Goal: Task Accomplishment & Management: Manage account settings

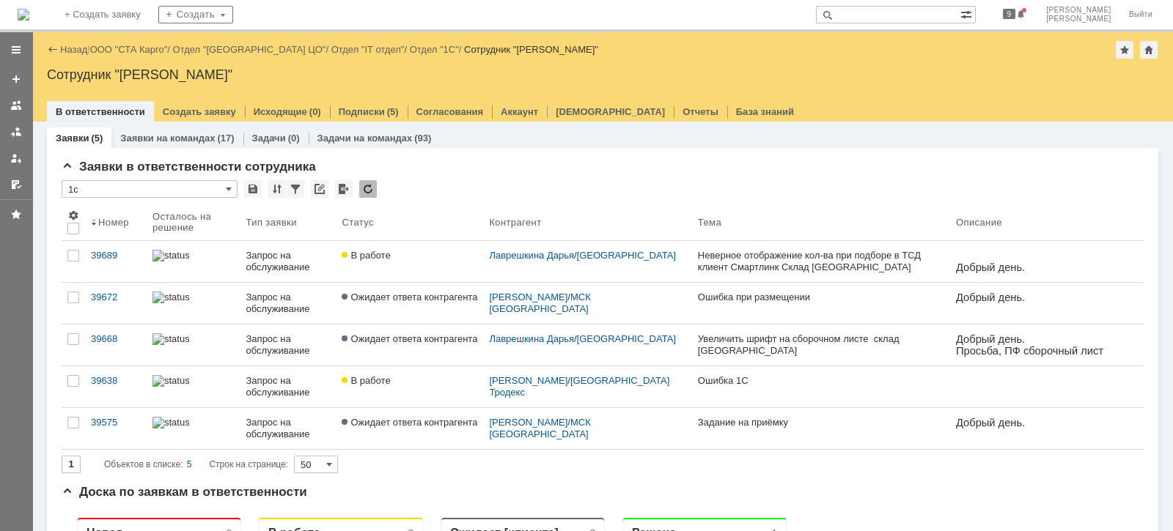
click at [154, 48] on link "ООО "СТА Карго"" at bounding box center [129, 49] width 78 height 11
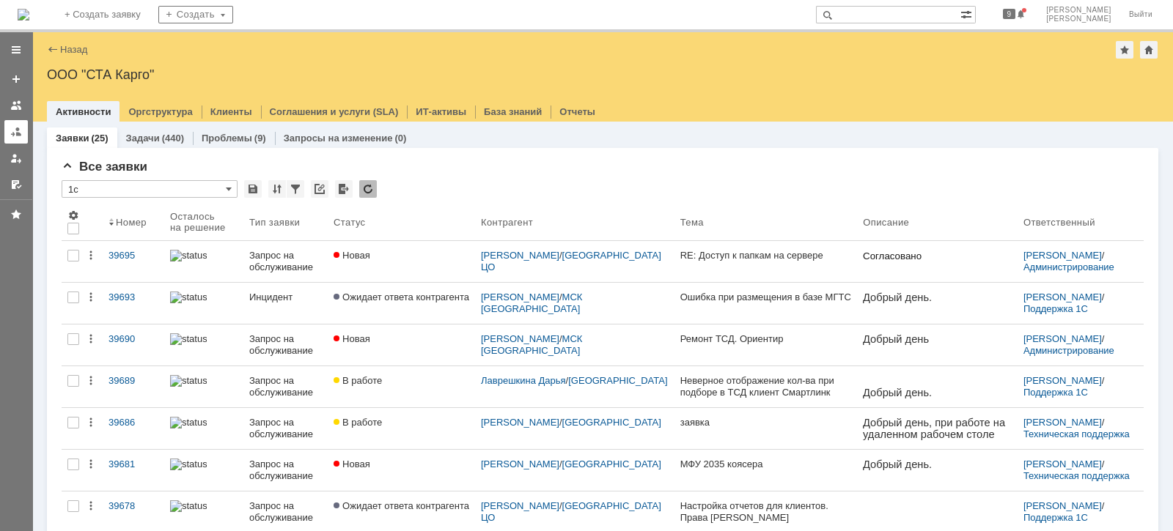
click at [12, 134] on div at bounding box center [16, 132] width 12 height 12
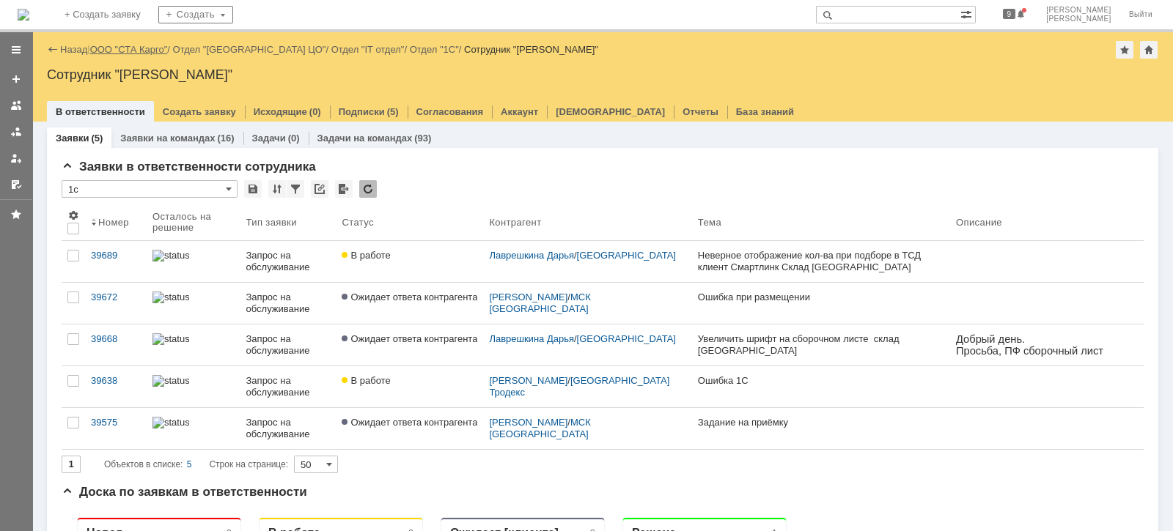
click at [117, 51] on link "ООО "СТА Карго"" at bounding box center [129, 49] width 78 height 11
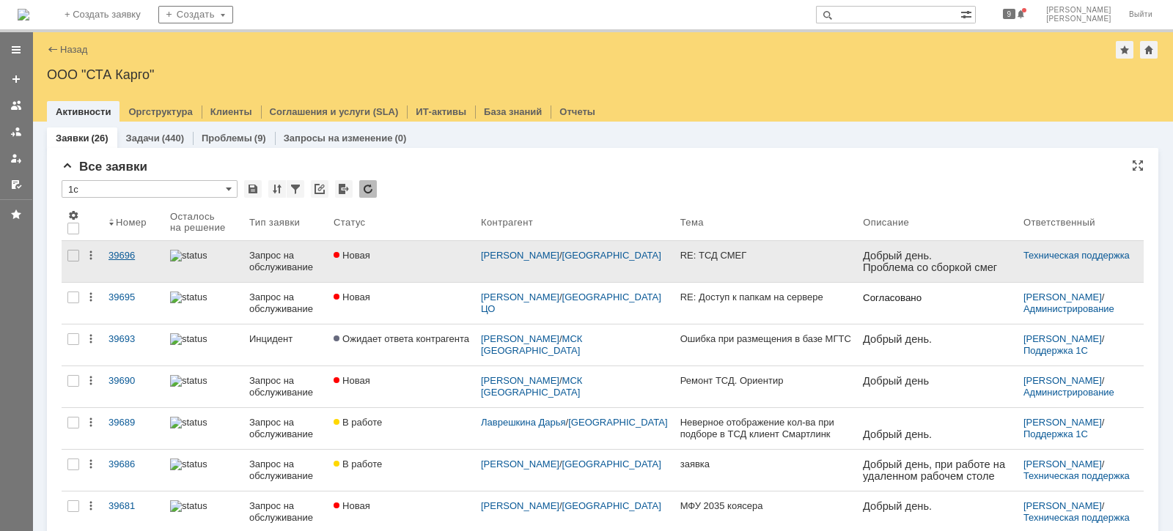
click at [131, 258] on div "39696" at bounding box center [133, 256] width 50 height 12
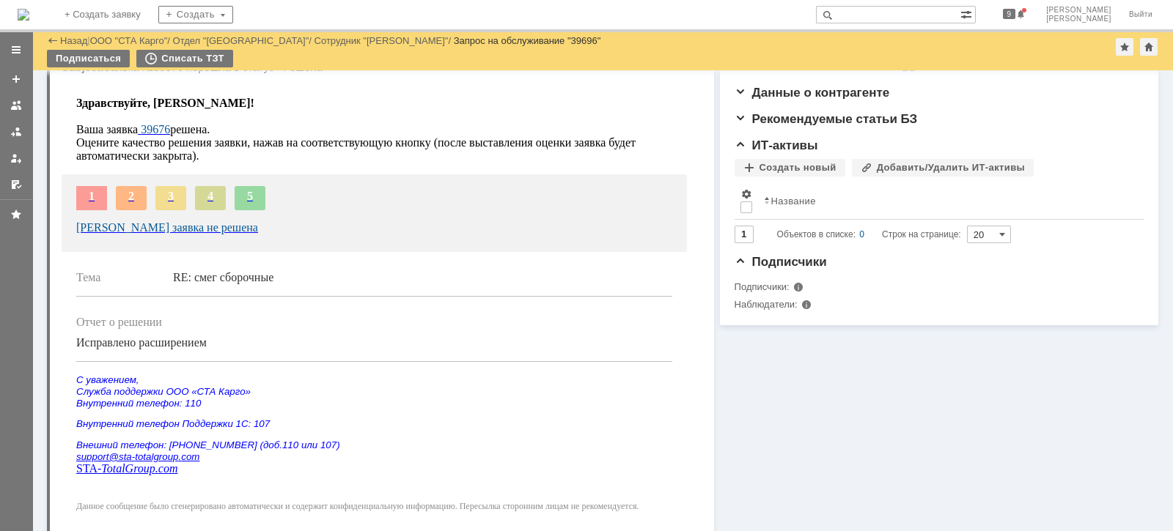
scroll to position [446, 0]
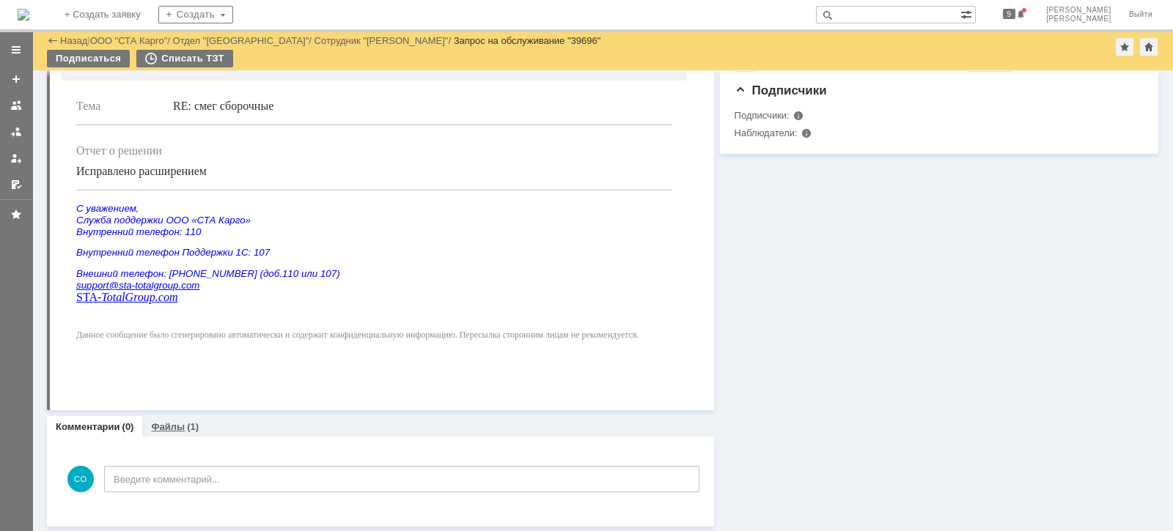
click at [179, 428] on link "Файлы" at bounding box center [168, 427] width 34 height 11
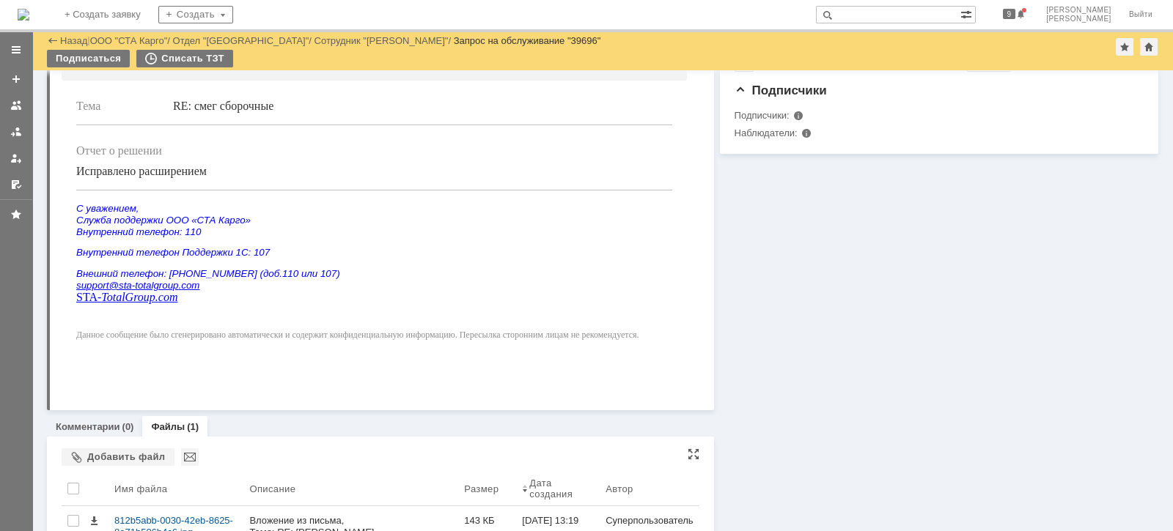
scroll to position [502, 0]
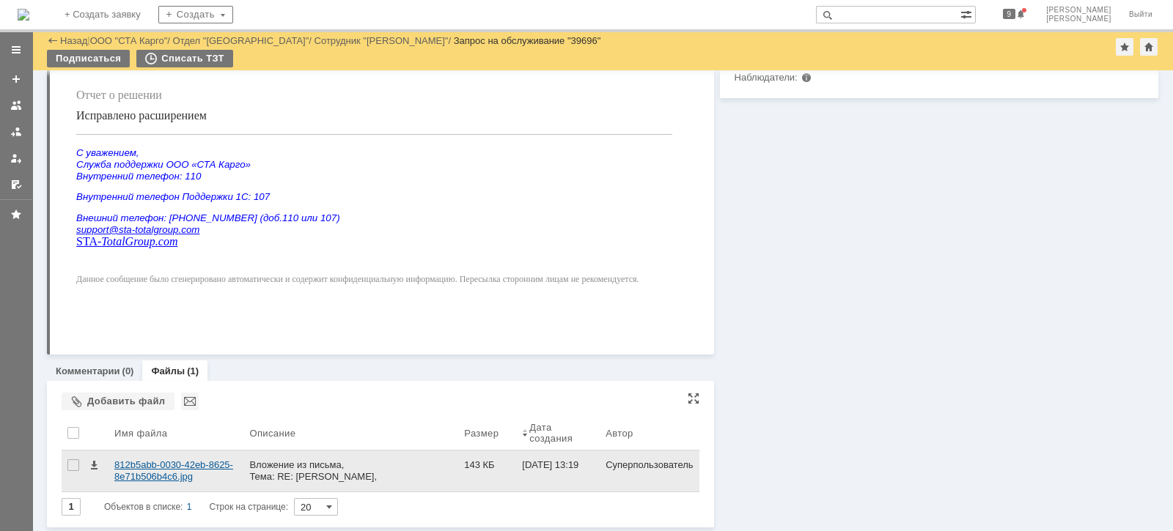
click at [165, 467] on div "812b5abb-0030-42eb-8625-8e71b506b4c6.jpg" at bounding box center [175, 471] width 123 height 23
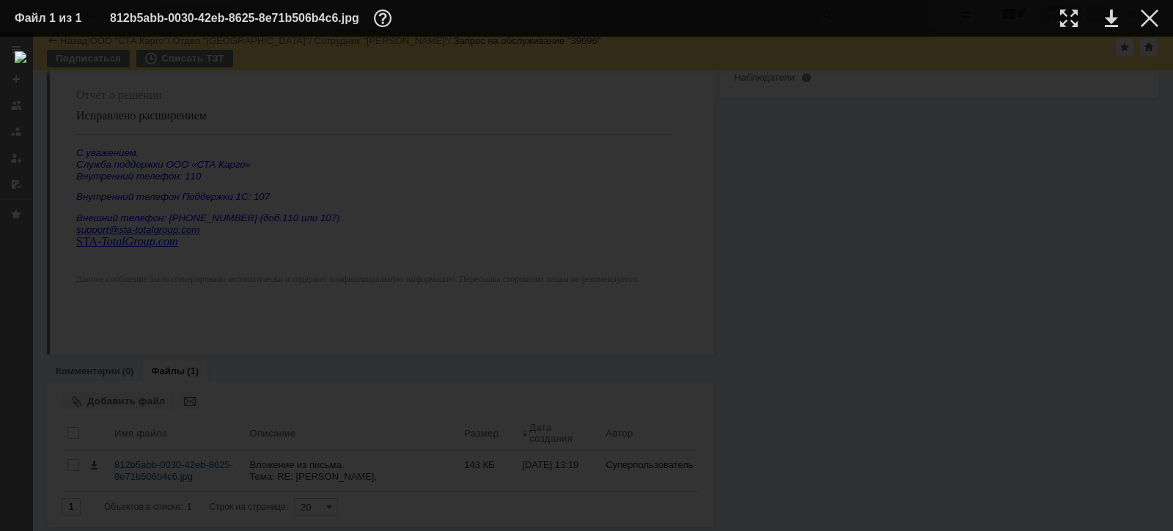
click at [744, 378] on div at bounding box center [587, 283] width 1144 height 465
click at [1148, 15] on div at bounding box center [1150, 19] width 18 height 18
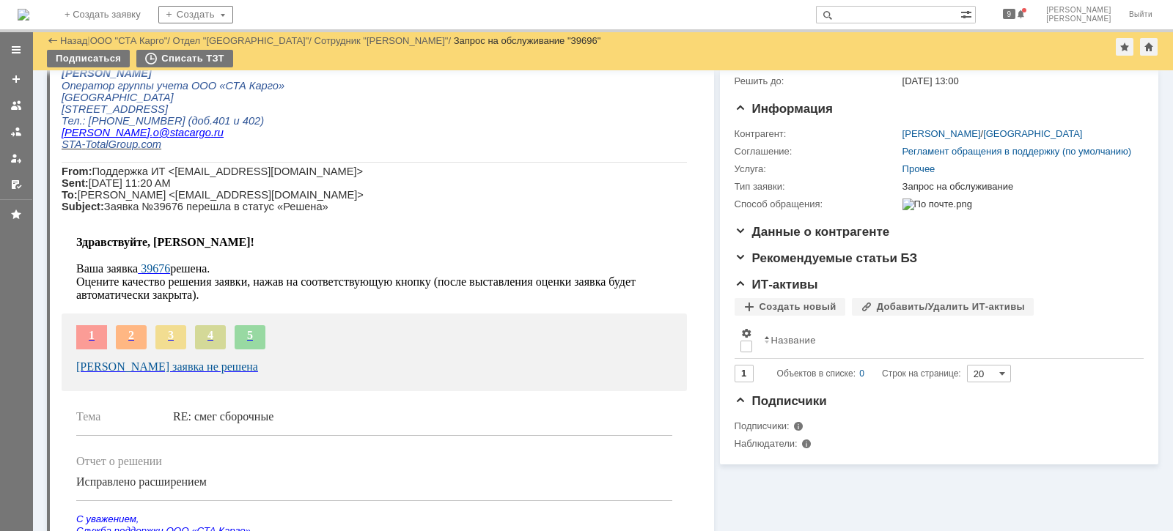
scroll to position [0, 0]
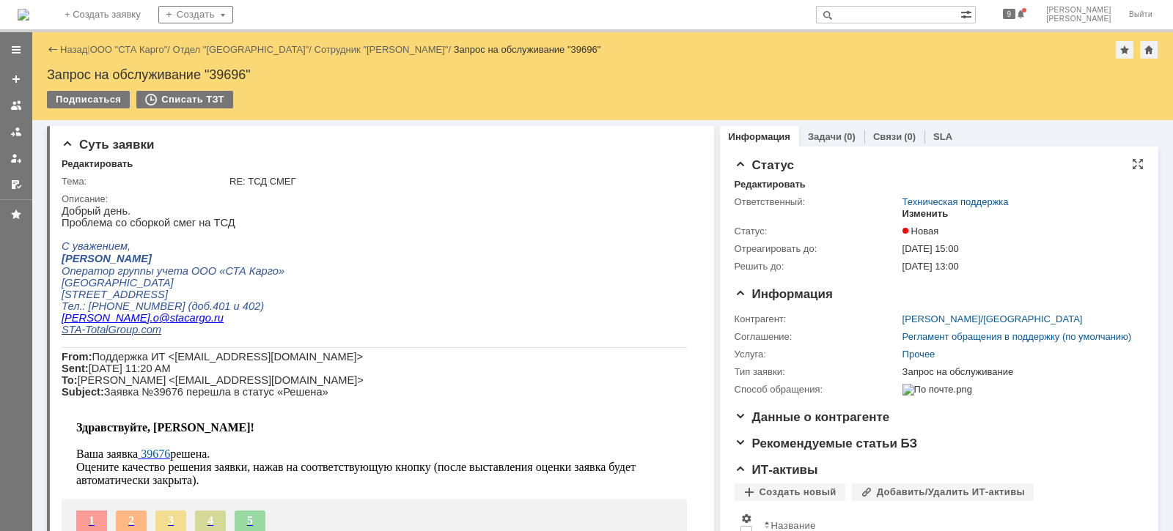
click at [916, 210] on div "Изменить" at bounding box center [925, 214] width 46 height 12
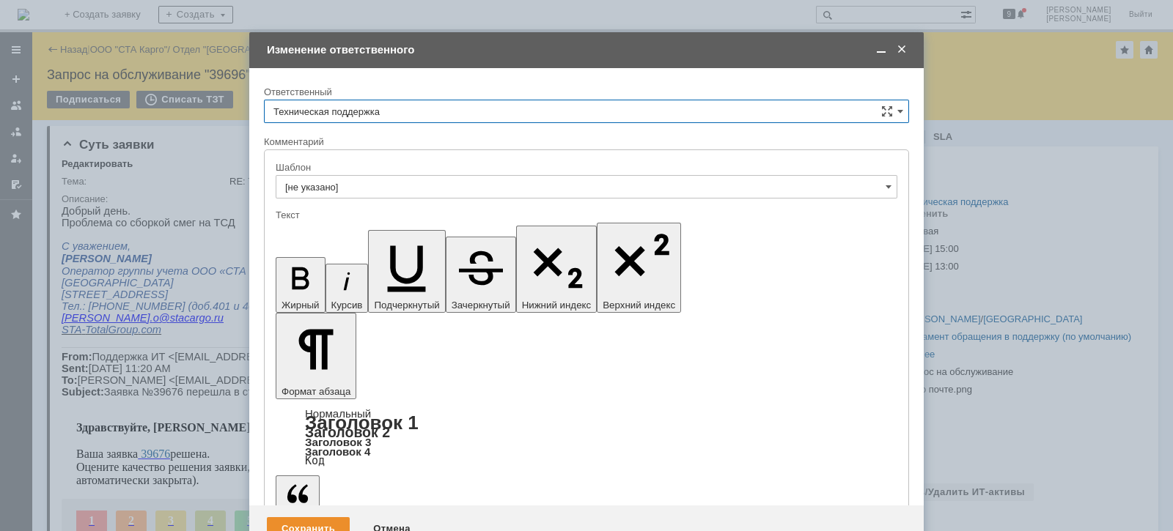
click at [520, 122] on div "Техническая поддержка себе своей команде" at bounding box center [586, 113] width 645 height 26
click at [513, 113] on input "Техническая поддержка" at bounding box center [586, 111] width 645 height 23
drag, startPoint x: 380, startPoint y: 183, endPoint x: 384, endPoint y: 212, distance: 28.8
click at [380, 184] on span "[PERSON_NAME]" at bounding box center [586, 187] width 626 height 12
type input "[PERSON_NAME]"
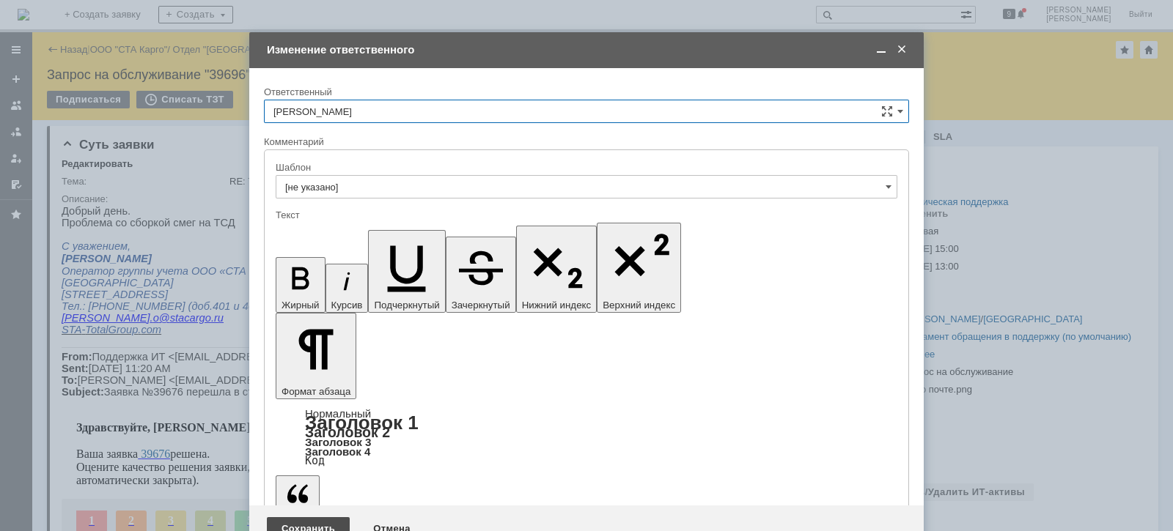
click at [331, 518] on div "Сохранить" at bounding box center [308, 529] width 83 height 23
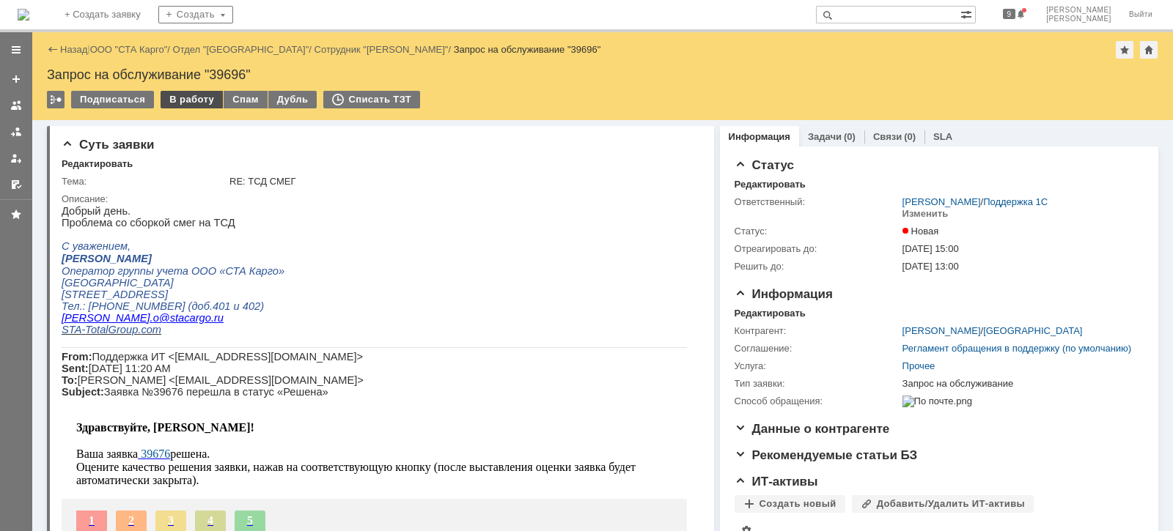
click at [177, 94] on div "В работу" at bounding box center [192, 100] width 62 height 18
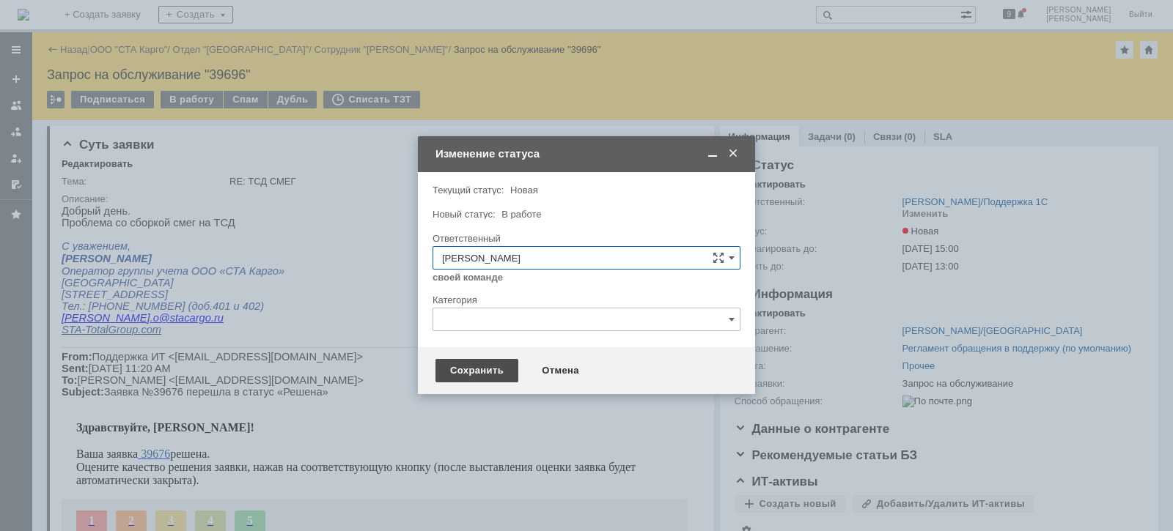
click at [473, 366] on div "Сохранить" at bounding box center [476, 370] width 83 height 23
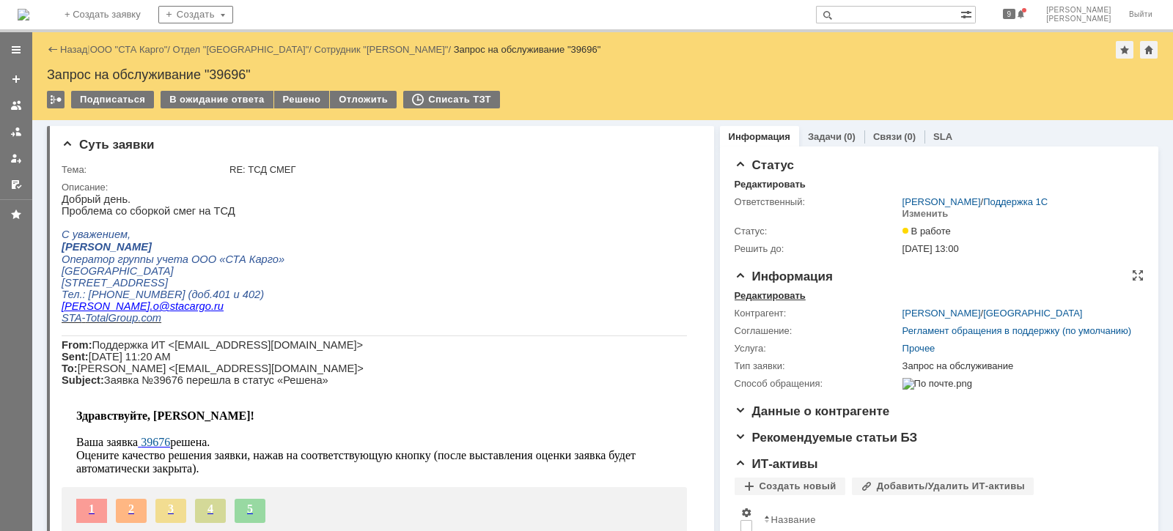
click at [766, 295] on div "Редактировать" at bounding box center [770, 296] width 71 height 12
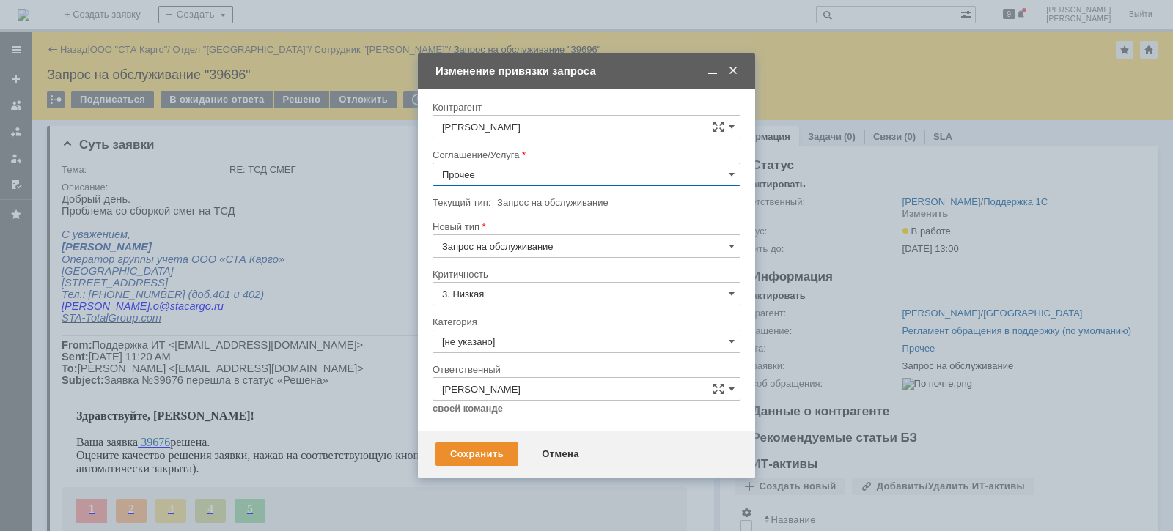
click at [531, 172] on input "Прочее" at bounding box center [587, 174] width 308 height 23
drag, startPoint x: 538, startPoint y: 298, endPoint x: 518, endPoint y: 380, distance: 85.2
click at [538, 301] on span "WMS Прочее" at bounding box center [586, 307] width 289 height 12
type input "WMS Прочее"
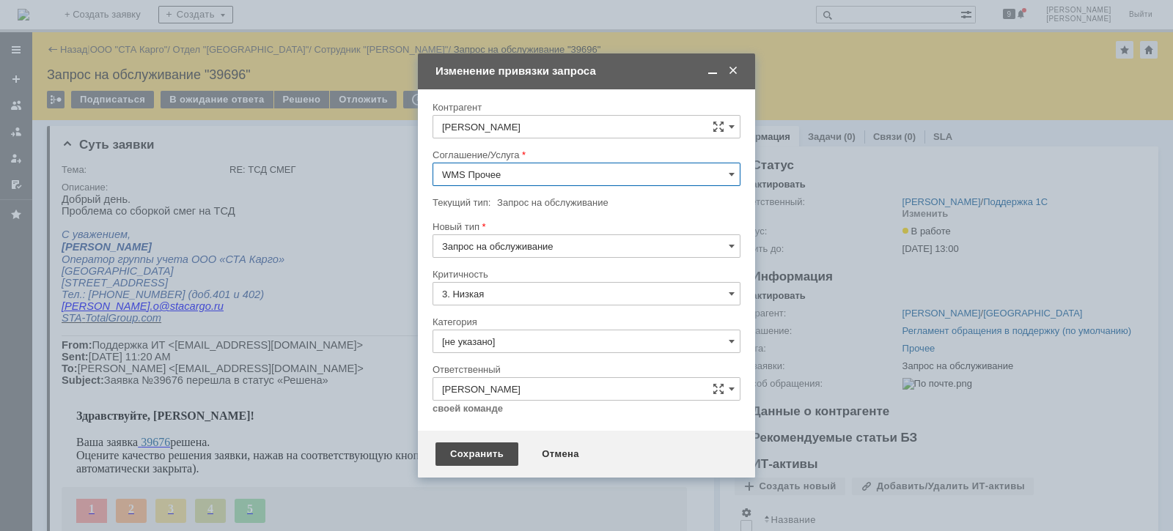
click at [471, 452] on div "Сохранить" at bounding box center [476, 454] width 83 height 23
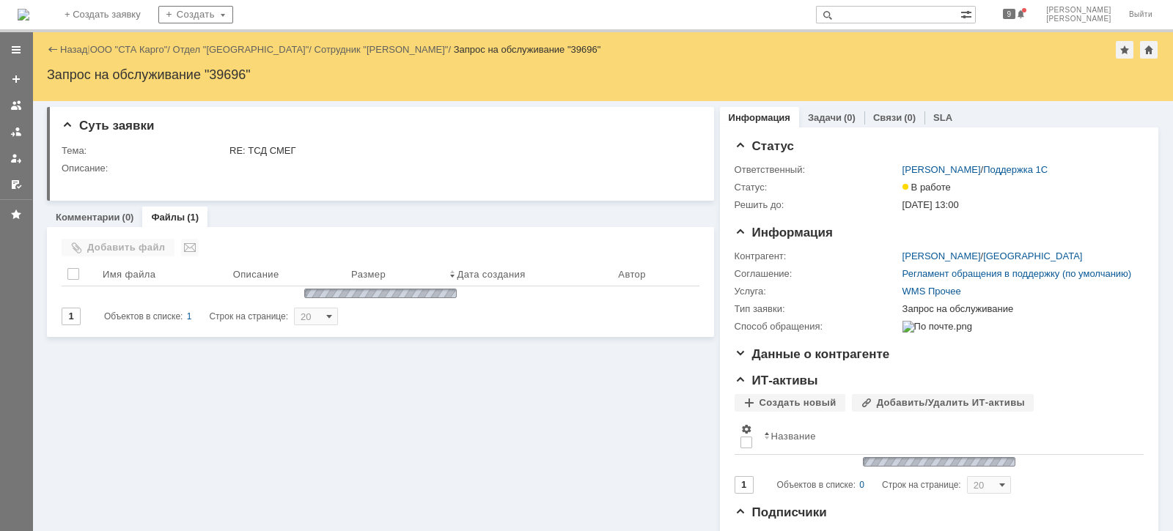
scroll to position [0, 0]
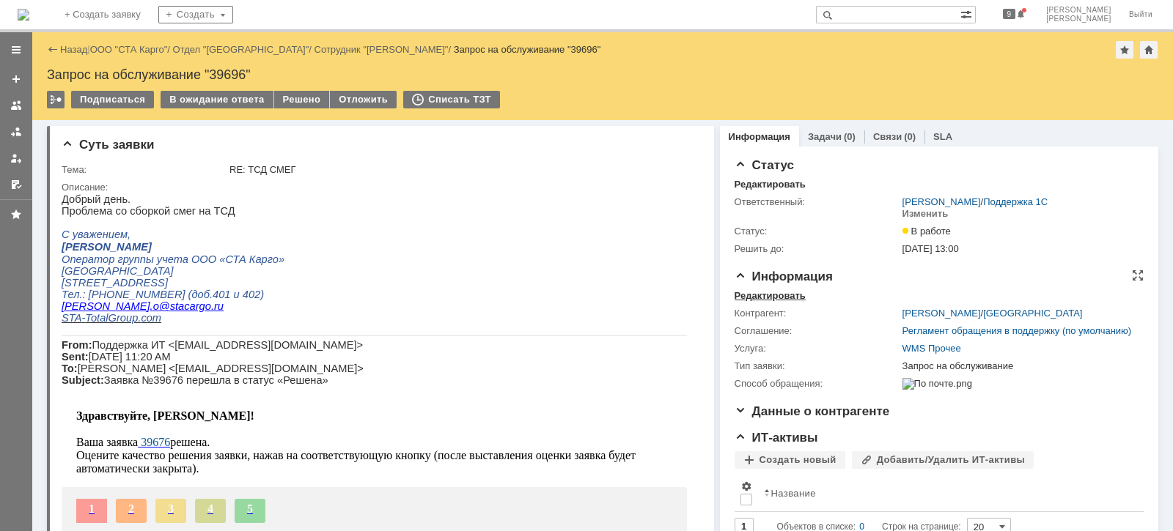
click at [766, 298] on div "Редактировать" at bounding box center [770, 296] width 71 height 12
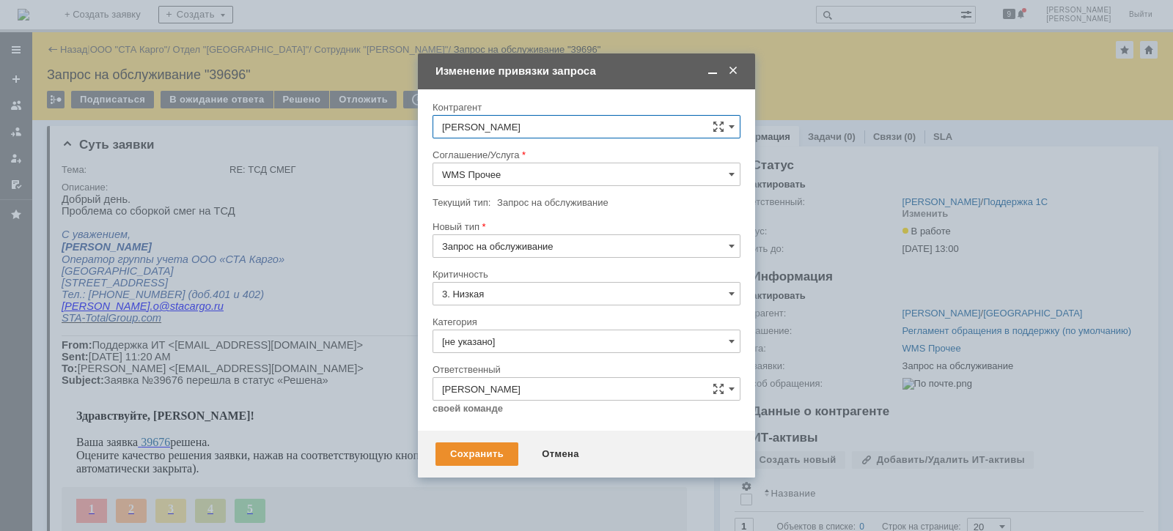
click at [514, 297] on input "3. Низкая" at bounding box center [587, 293] width 308 height 23
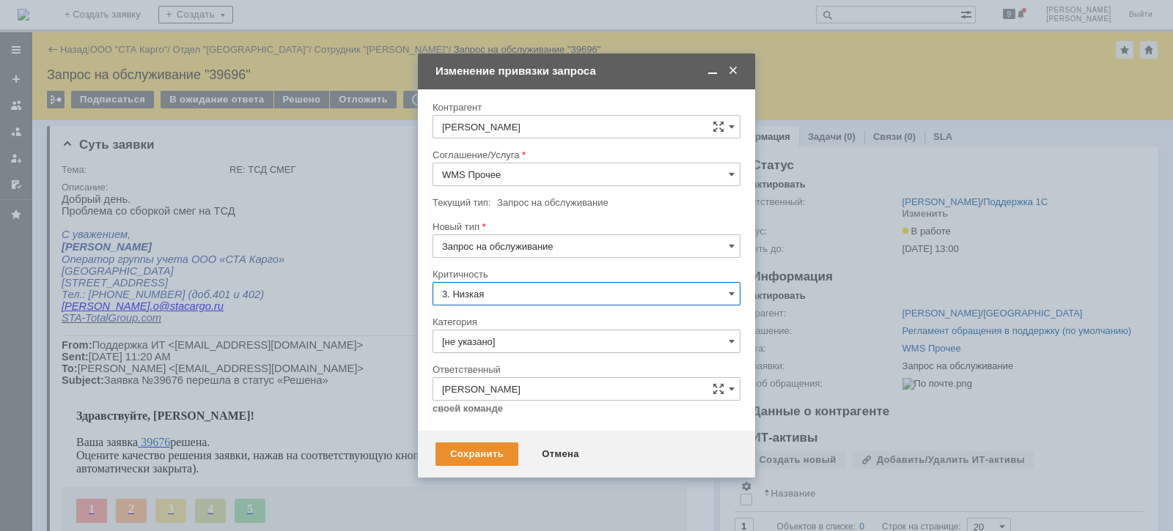
click at [601, 268] on div "Критичность" at bounding box center [587, 275] width 308 height 14
type input "3. Низкая"
click at [526, 334] on input "[не указано]" at bounding box center [587, 341] width 308 height 23
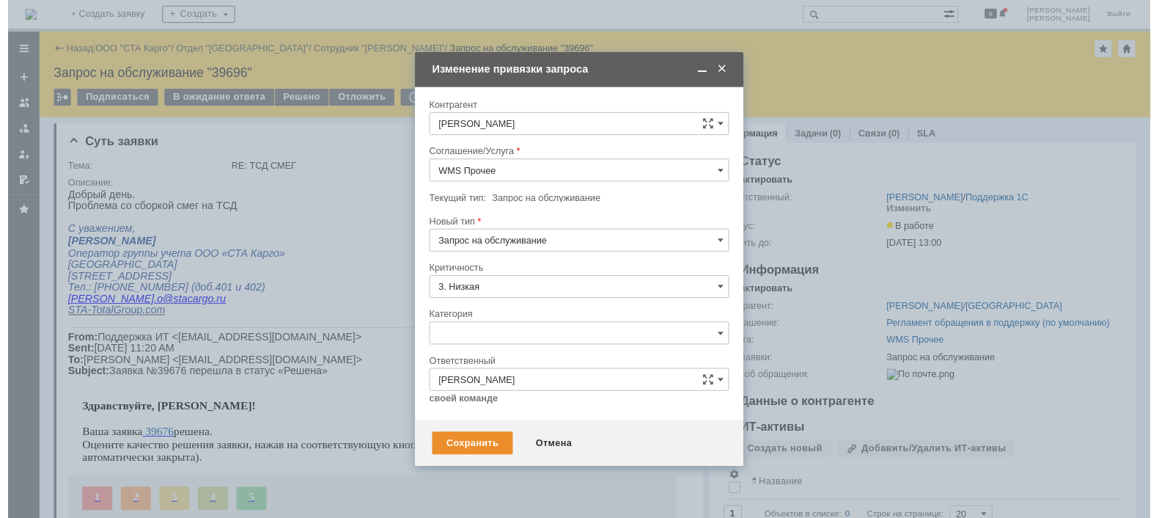
scroll to position [34, 0]
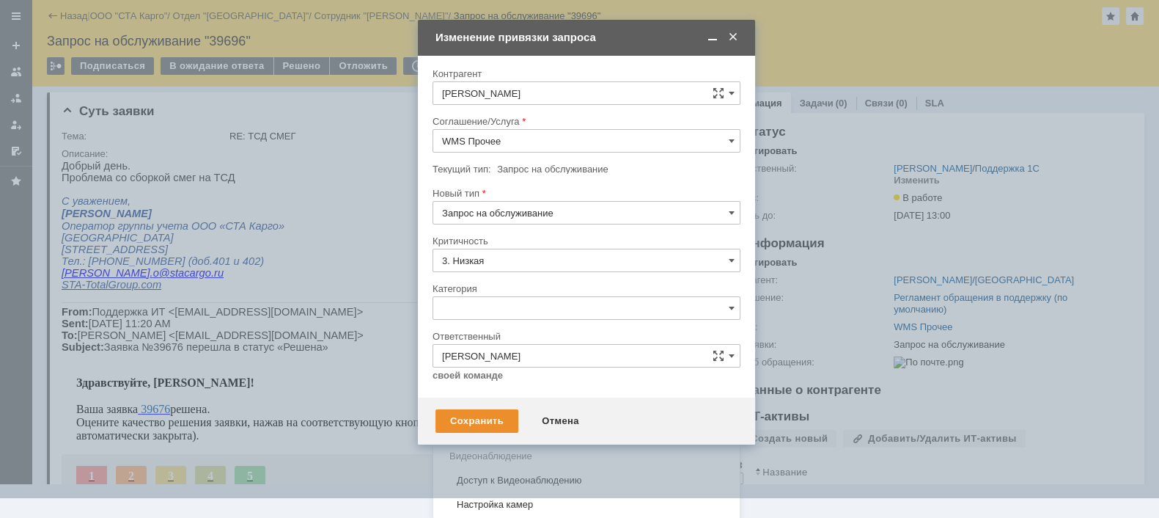
click at [520, 426] on span "Ошибка" at bounding box center [586, 432] width 289 height 12
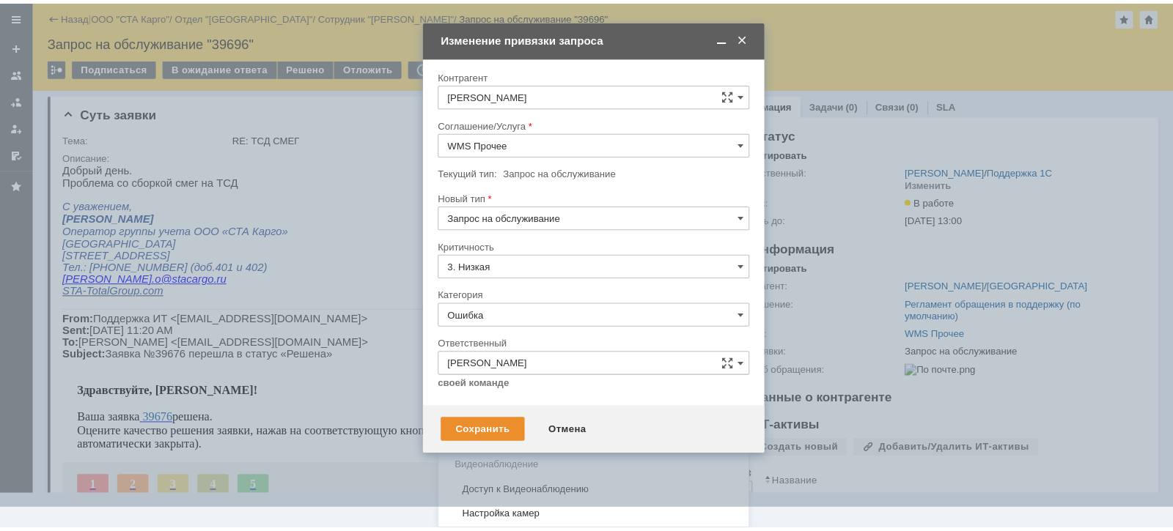
scroll to position [0, 0]
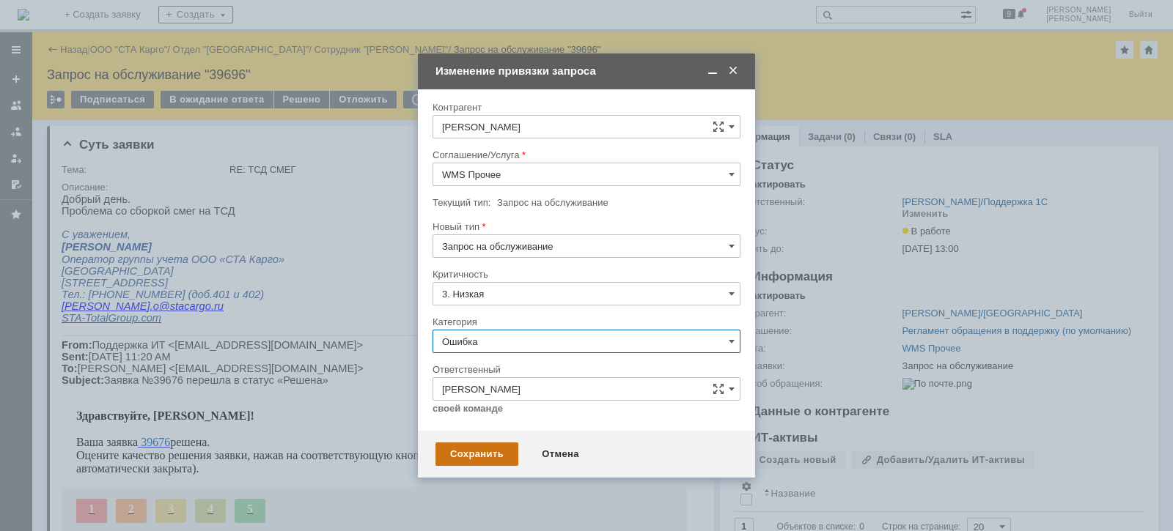
type input "Ошибка"
click at [484, 457] on div "Сохранить" at bounding box center [476, 454] width 83 height 23
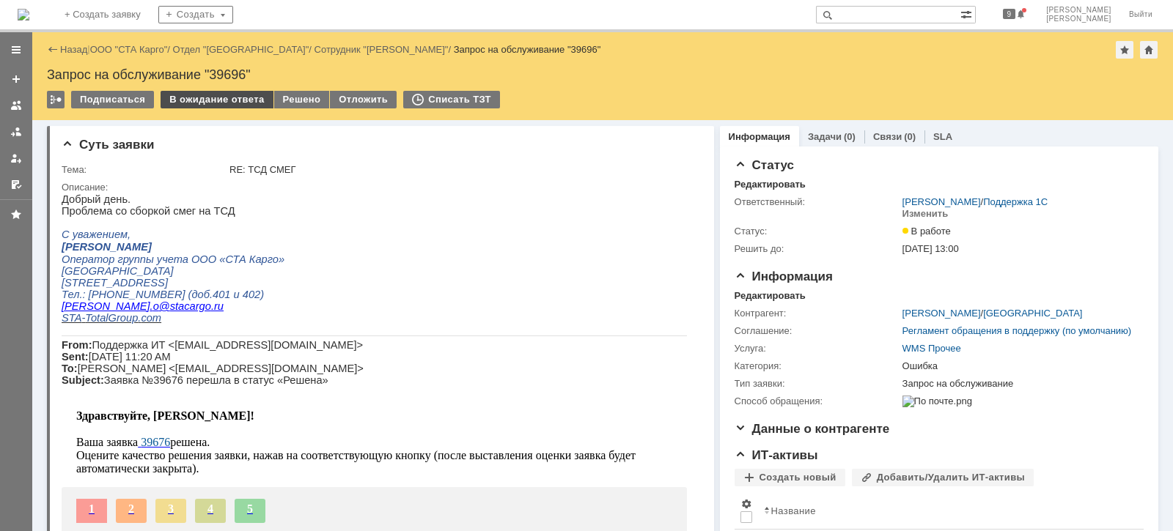
click at [200, 89] on div "Назад | ООО "СТА Карго" / Отдел "Новосибирск" / Сотрудник "[PERSON_NAME]" / Зап…" at bounding box center [602, 76] width 1141 height 88
click at [199, 98] on div "В ожидание ответа" at bounding box center [217, 100] width 112 height 18
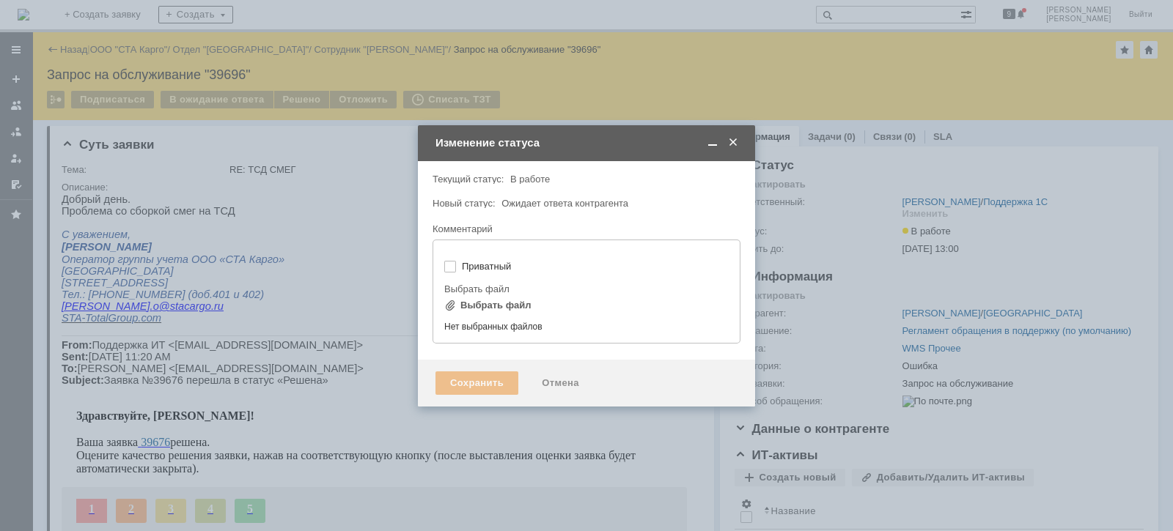
type input "[не указано]"
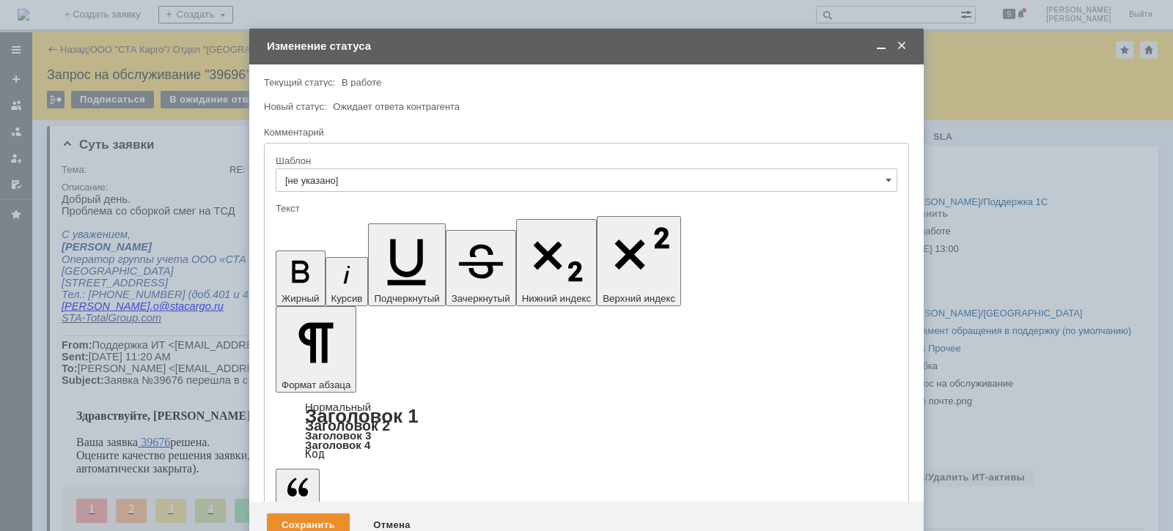
click at [298, 514] on div "Сохранить" at bounding box center [308, 525] width 83 height 23
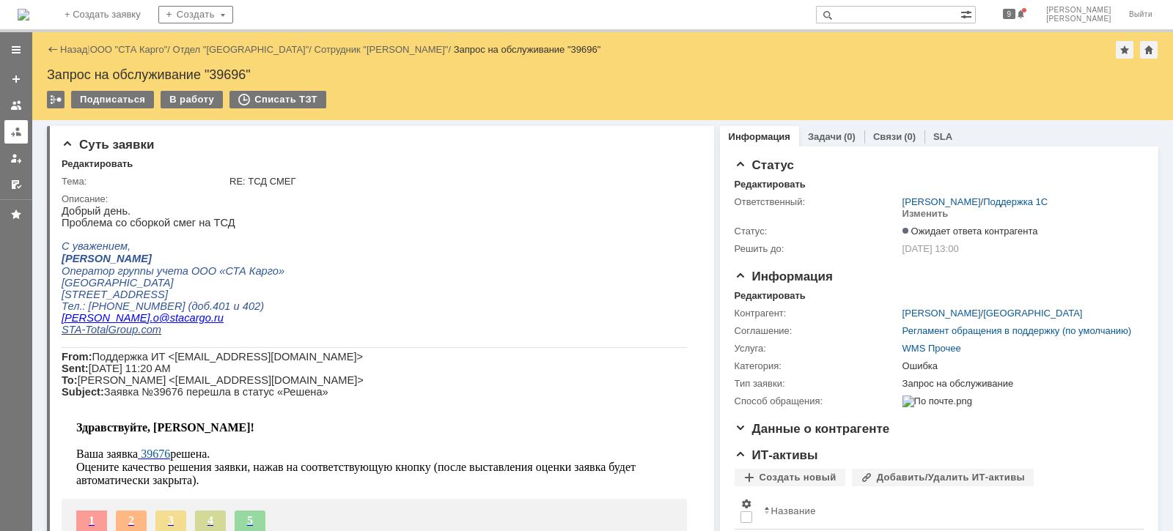
click at [8, 128] on link at bounding box center [15, 131] width 23 height 23
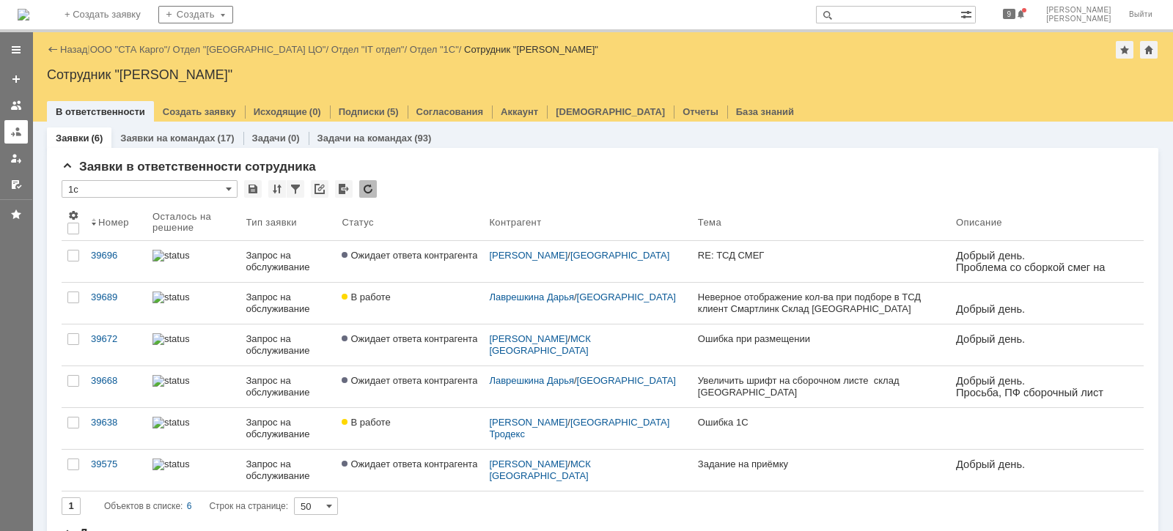
click at [16, 131] on div at bounding box center [16, 132] width 12 height 12
click at [150, 51] on link "ООО "СТА Карго"" at bounding box center [129, 49] width 78 height 11
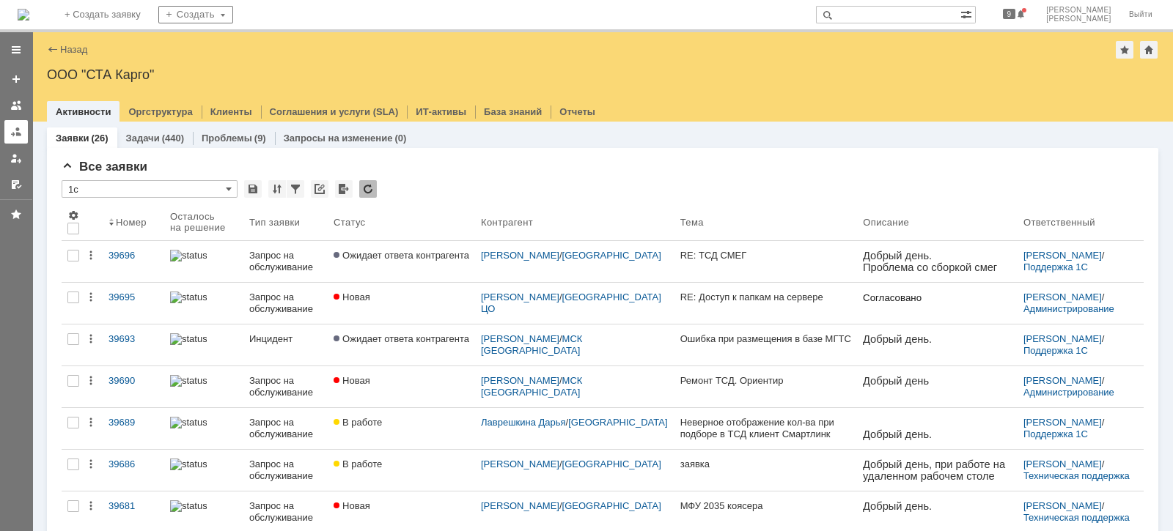
click at [15, 136] on div at bounding box center [16, 132] width 12 height 12
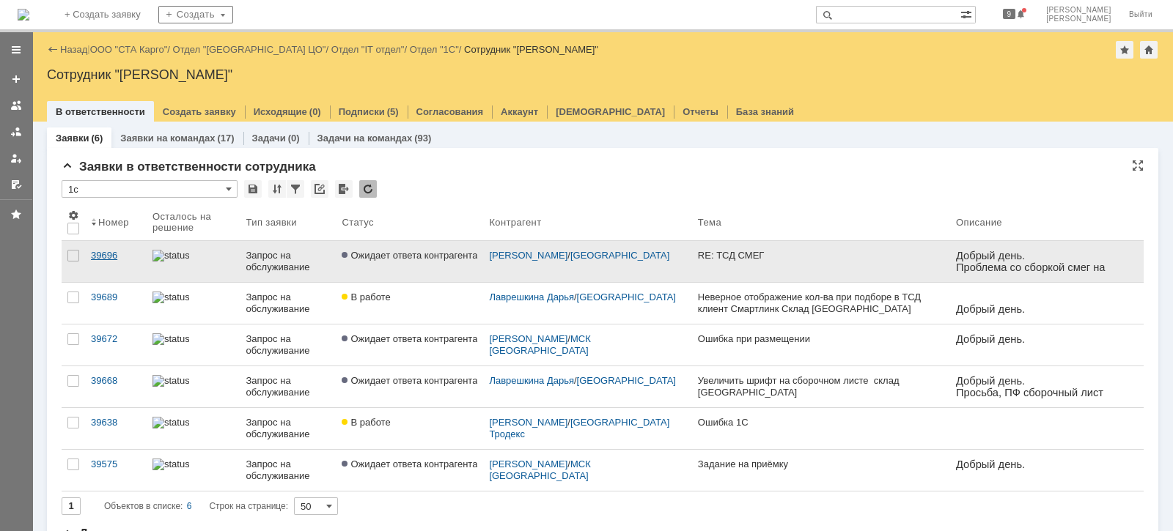
click at [108, 257] on div "39696" at bounding box center [116, 256] width 50 height 12
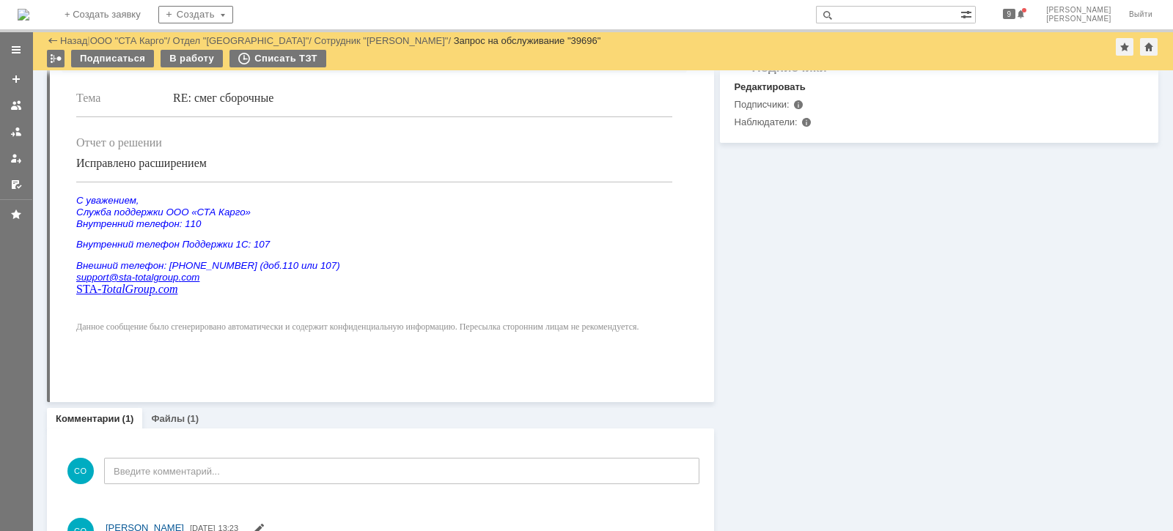
scroll to position [520, 0]
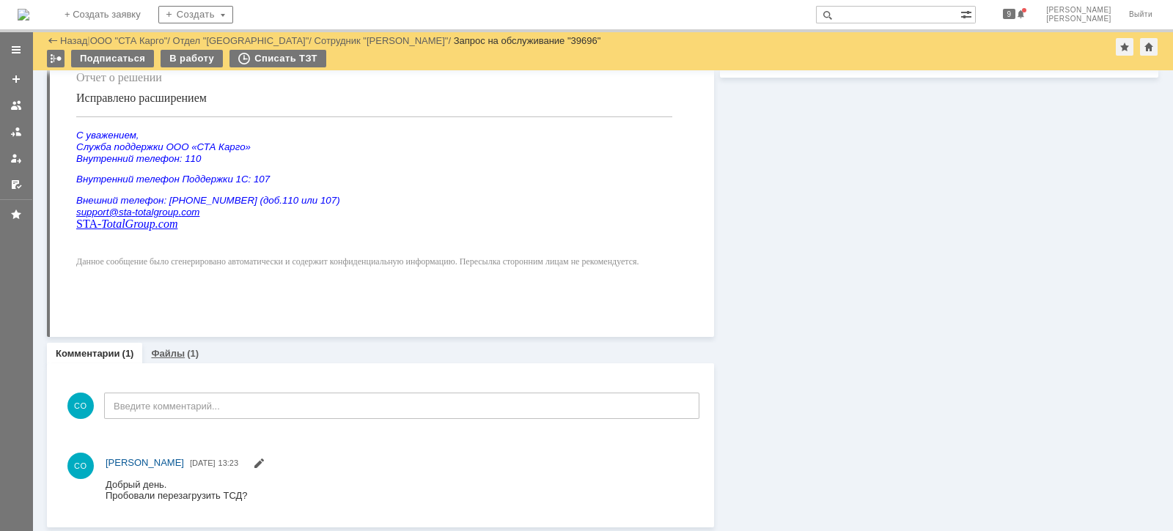
click at [171, 350] on link "Файлы" at bounding box center [168, 353] width 34 height 11
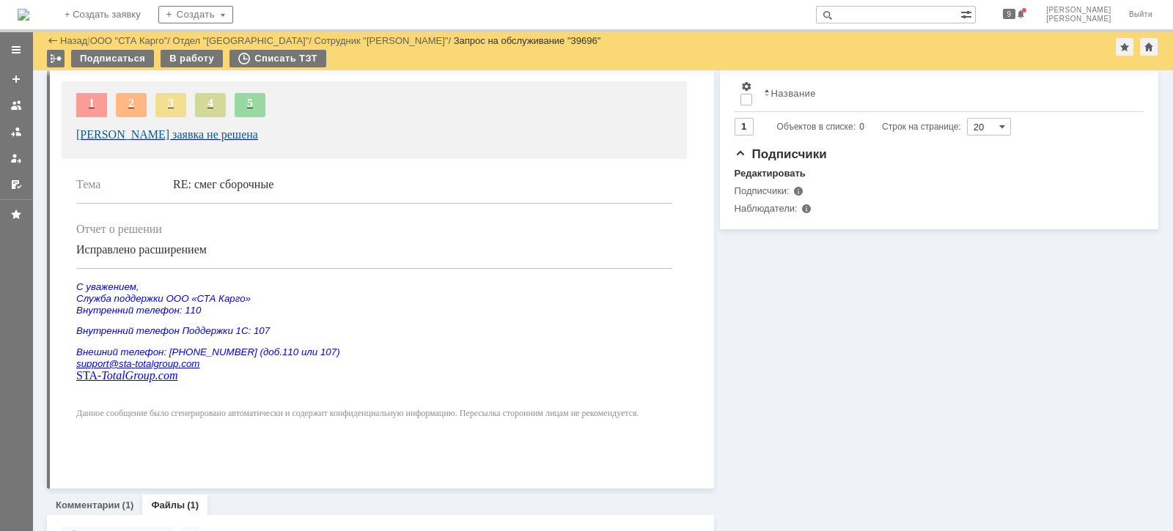
scroll to position [502, 0]
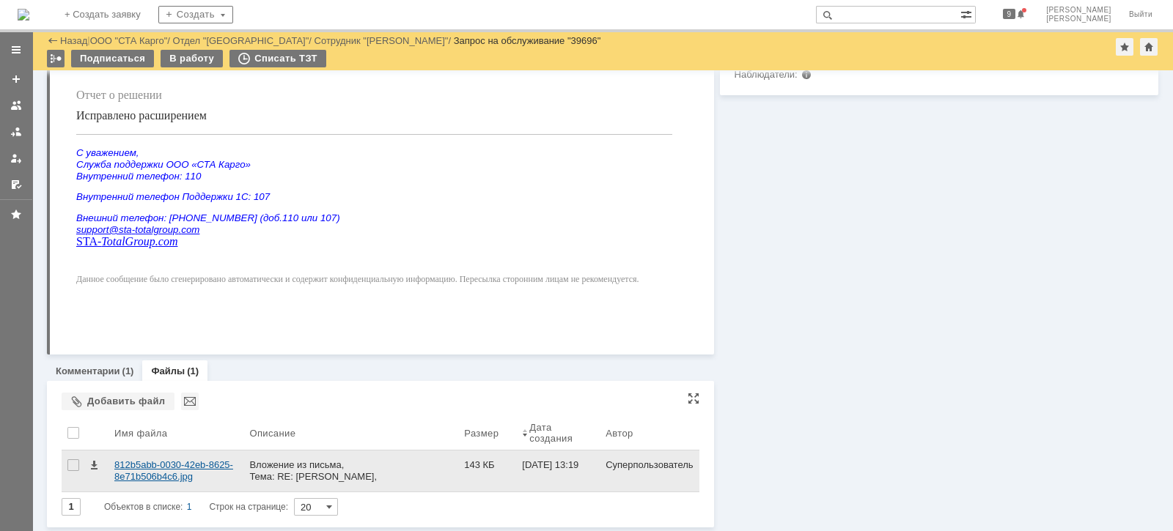
click at [163, 463] on div "812b5abb-0030-42eb-8625-8e71b506b4c6.jpg" at bounding box center [175, 471] width 123 height 23
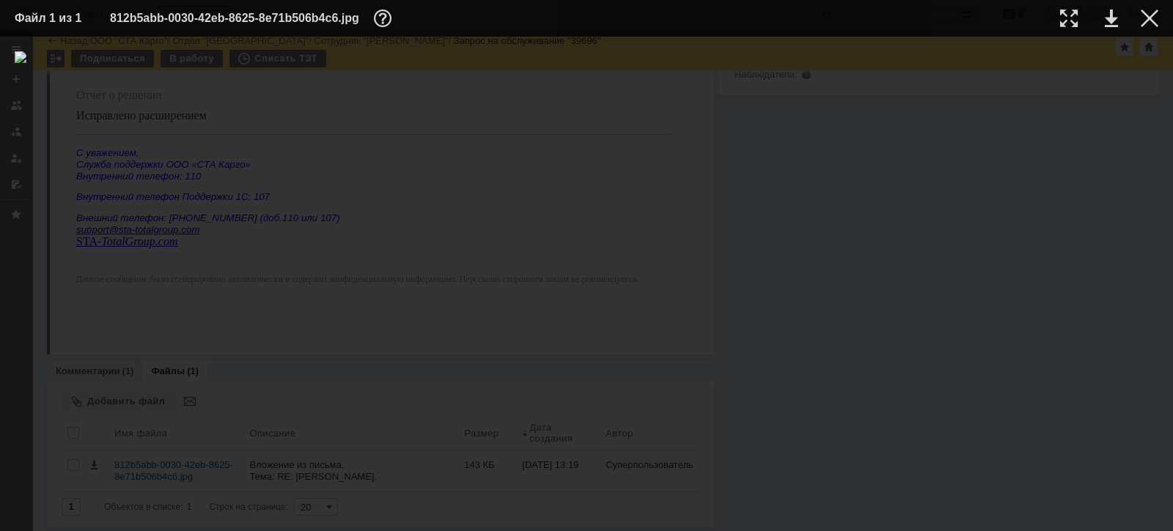
click at [881, 303] on div at bounding box center [587, 283] width 1144 height 465
click at [1145, 18] on div at bounding box center [1150, 19] width 18 height 18
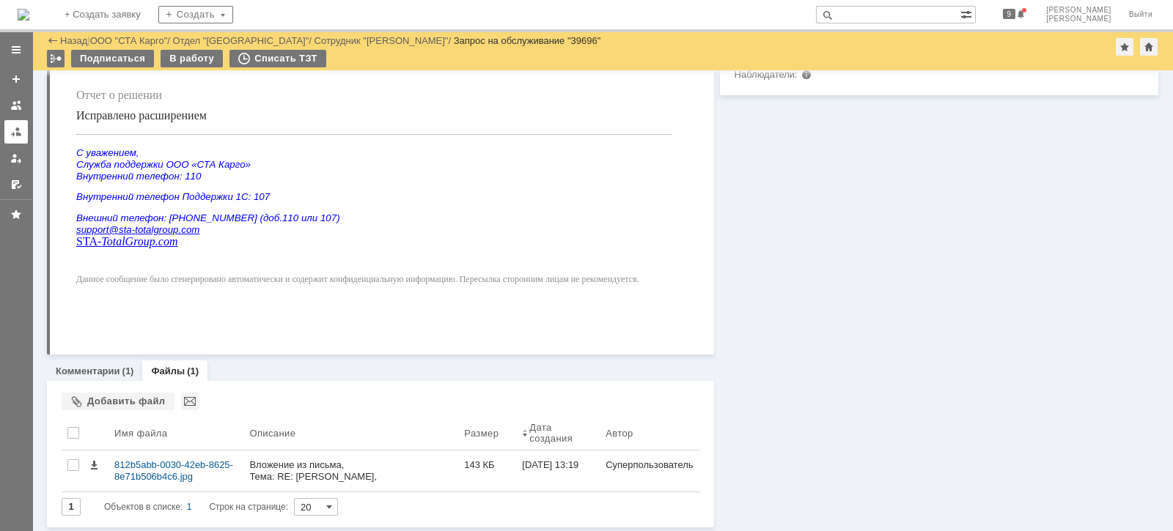
click at [16, 133] on div at bounding box center [16, 132] width 12 height 12
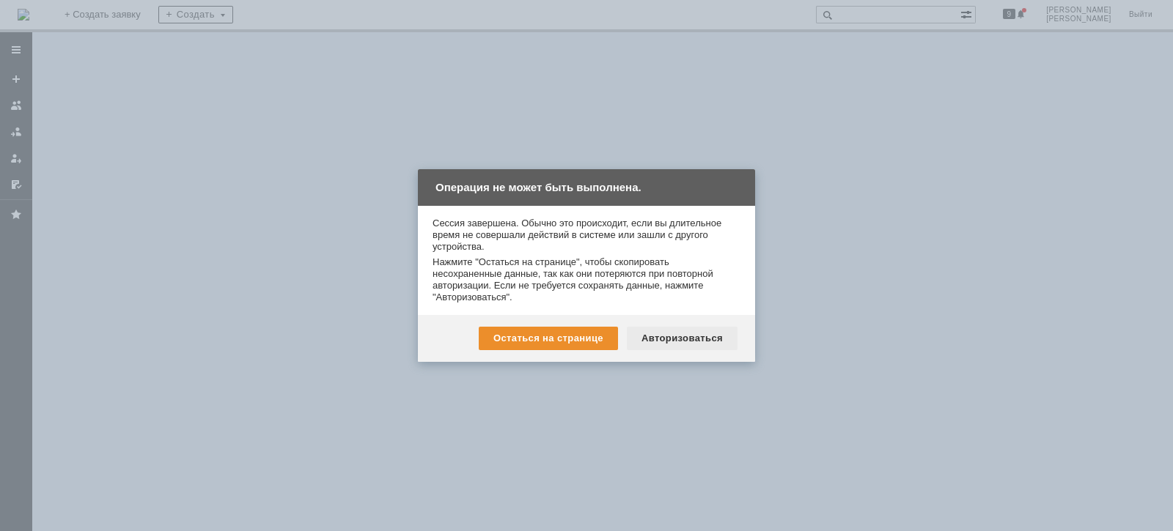
click at [709, 331] on div "Авторизоваться" at bounding box center [682, 338] width 111 height 23
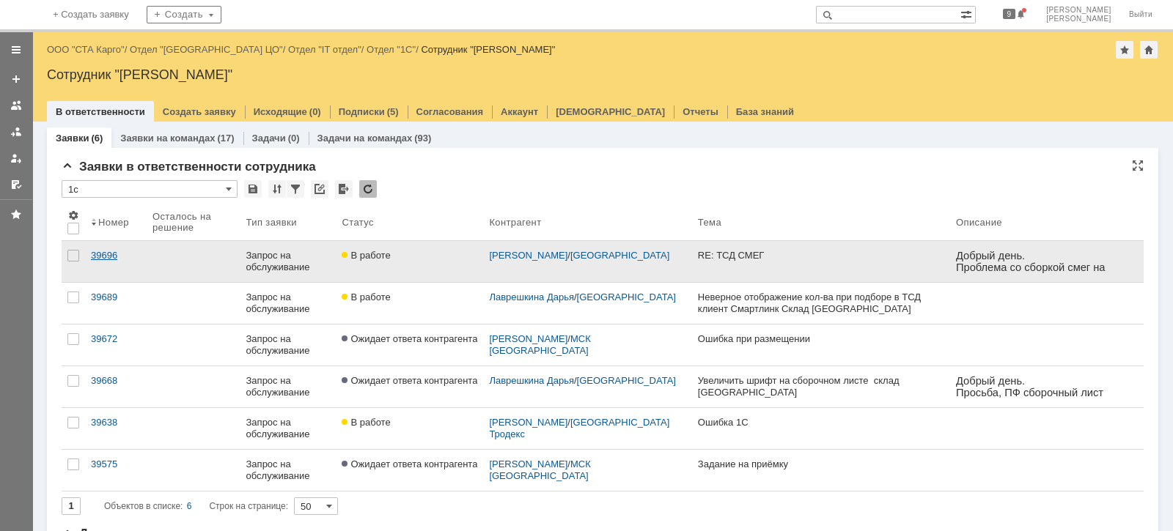
click at [98, 252] on div "39696" at bounding box center [116, 256] width 50 height 12
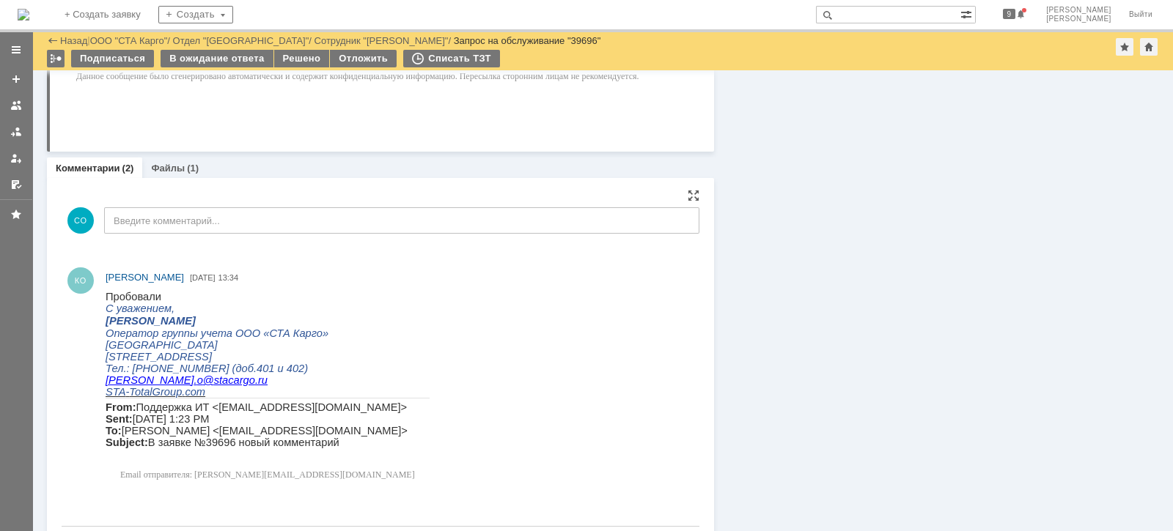
scroll to position [778, 0]
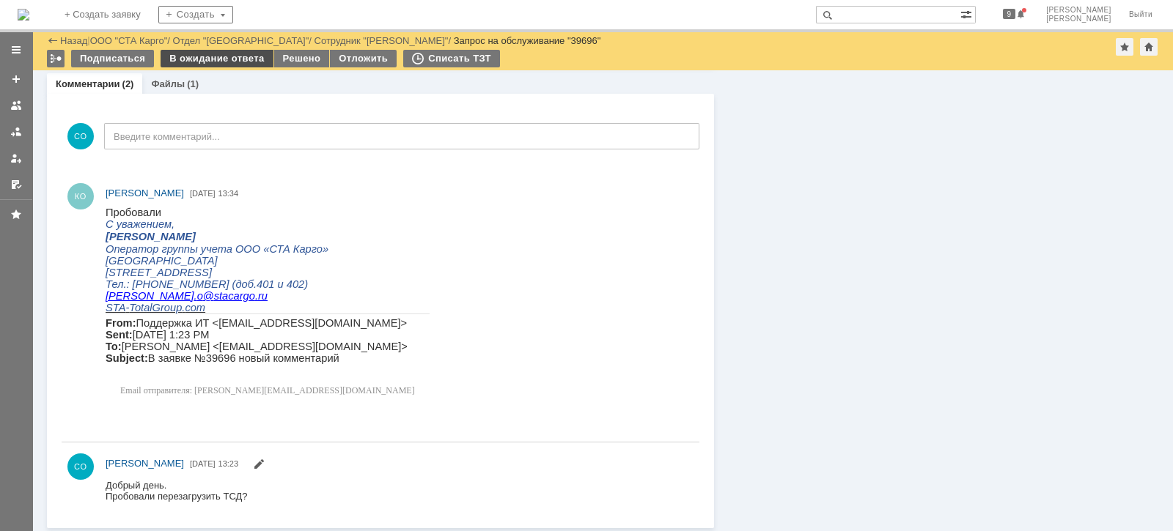
click at [223, 62] on div "В ожидание ответа" at bounding box center [217, 59] width 112 height 18
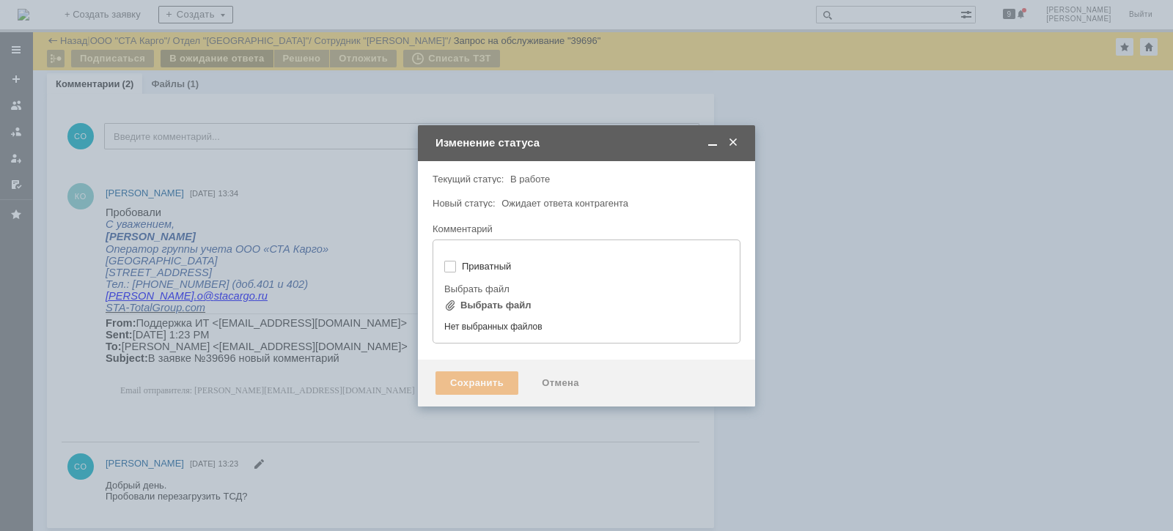
type input "[не указано]"
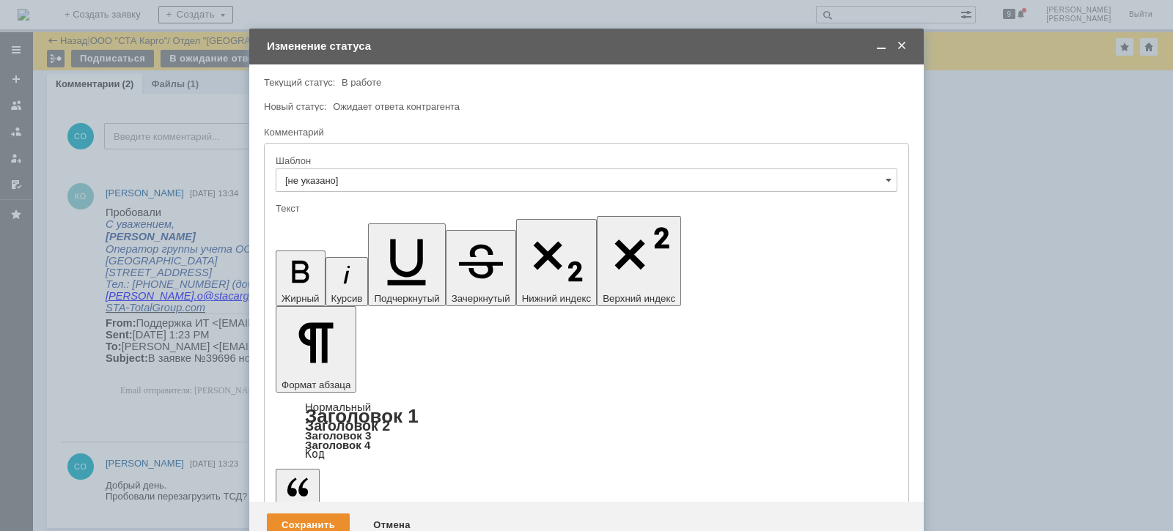
scroll to position [0, 0]
click at [315, 514] on div "Сохранить" at bounding box center [308, 525] width 83 height 23
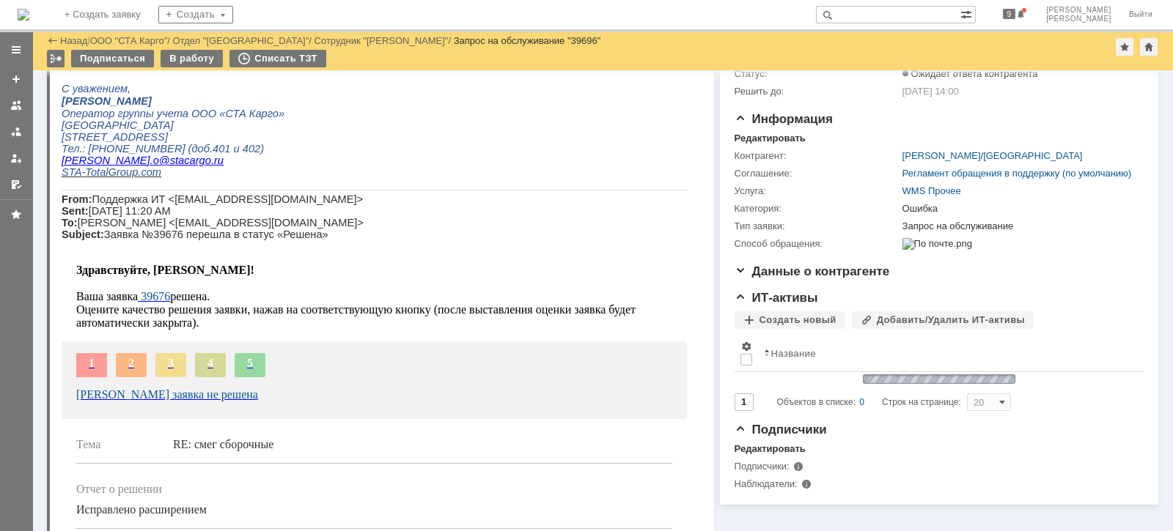
scroll to position [790, 0]
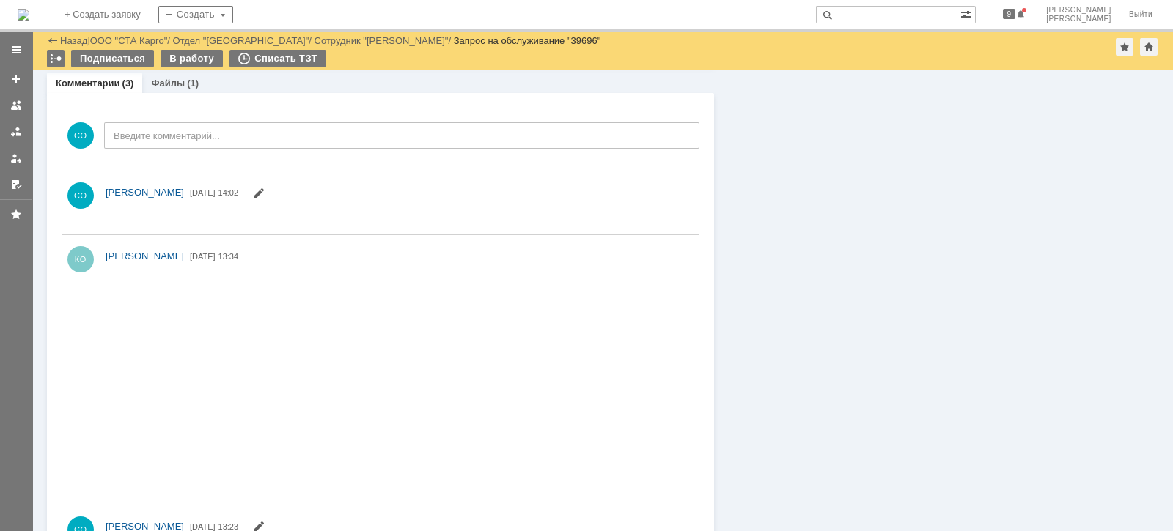
click at [17, 139] on link at bounding box center [15, 131] width 23 height 23
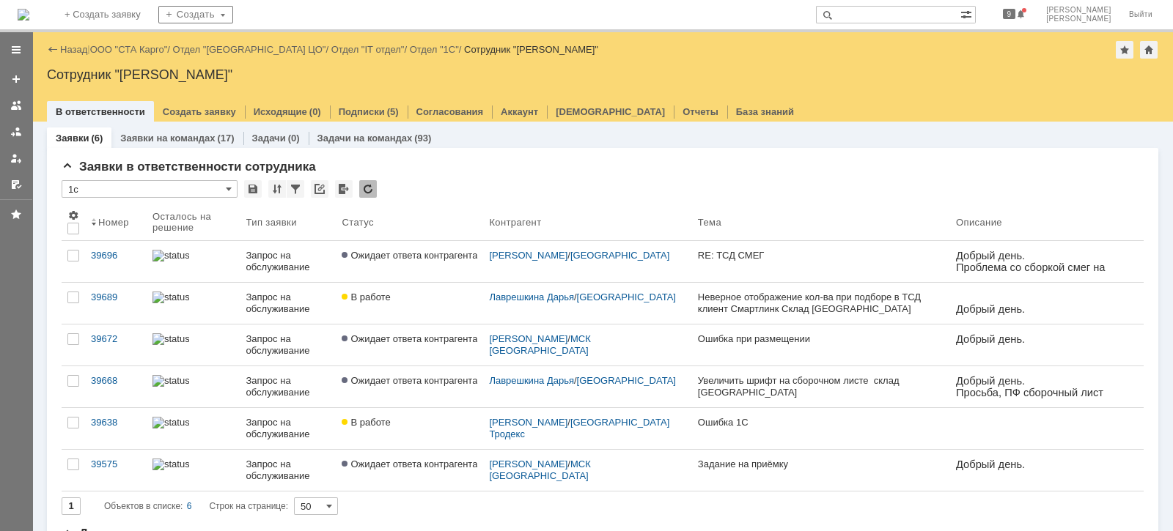
click at [132, 48] on link "ООО "СТА Карго"" at bounding box center [129, 49] width 78 height 11
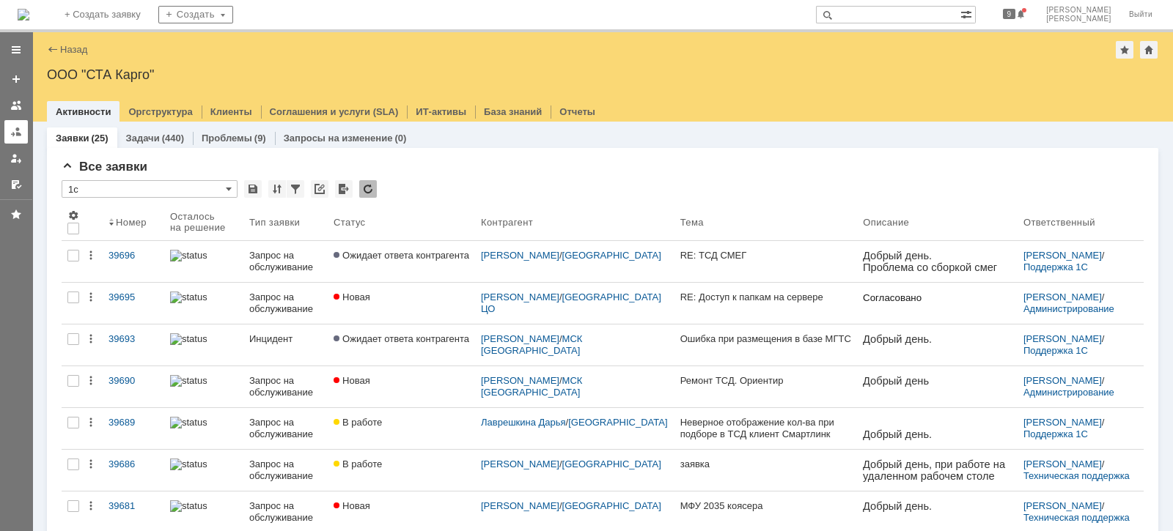
click at [20, 135] on div at bounding box center [16, 132] width 12 height 12
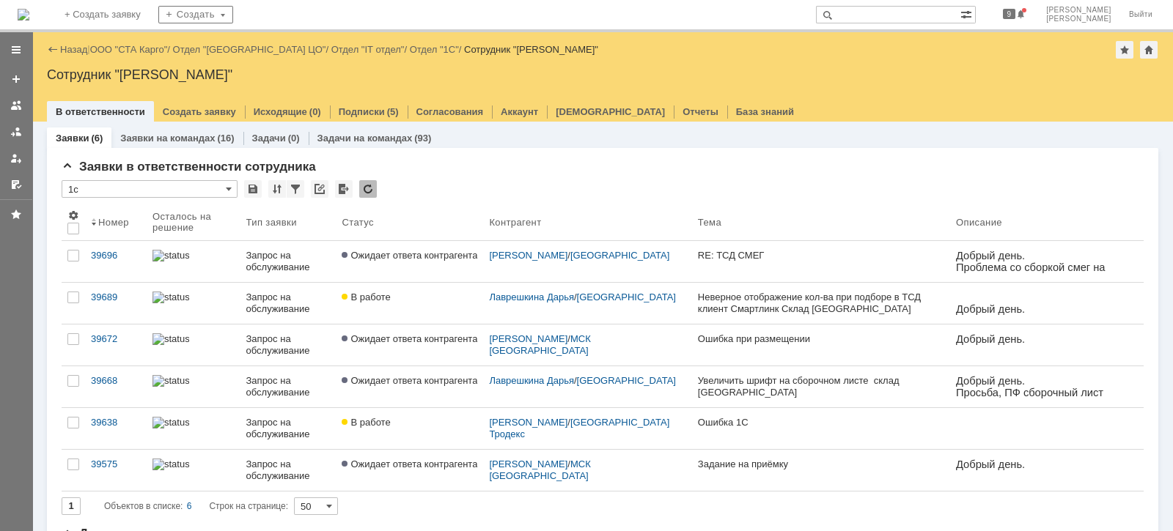
click at [144, 54] on link "ООО "СТА Карго"" at bounding box center [129, 49] width 78 height 11
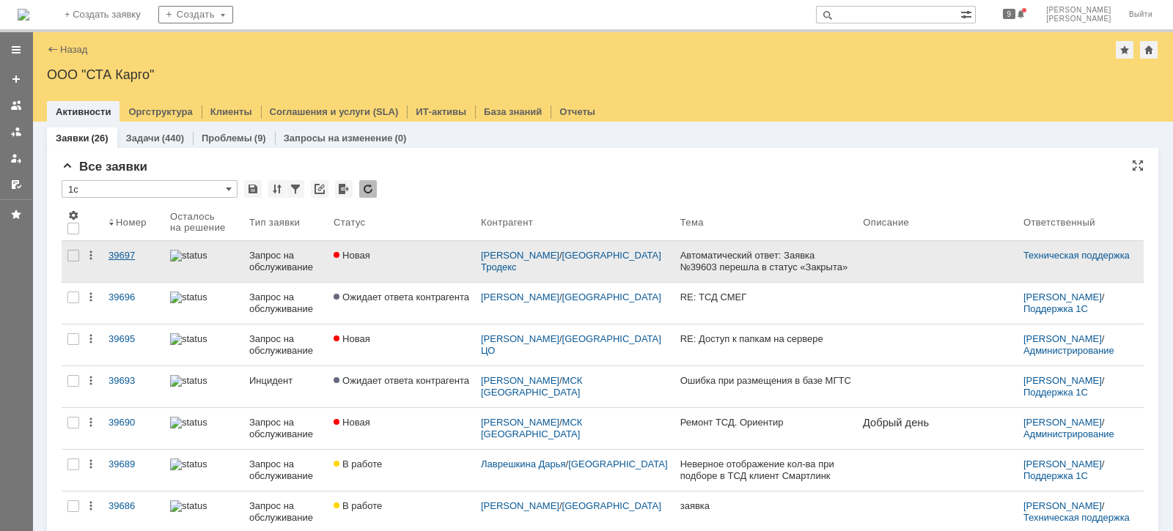
click at [125, 254] on div "39697" at bounding box center [133, 256] width 50 height 12
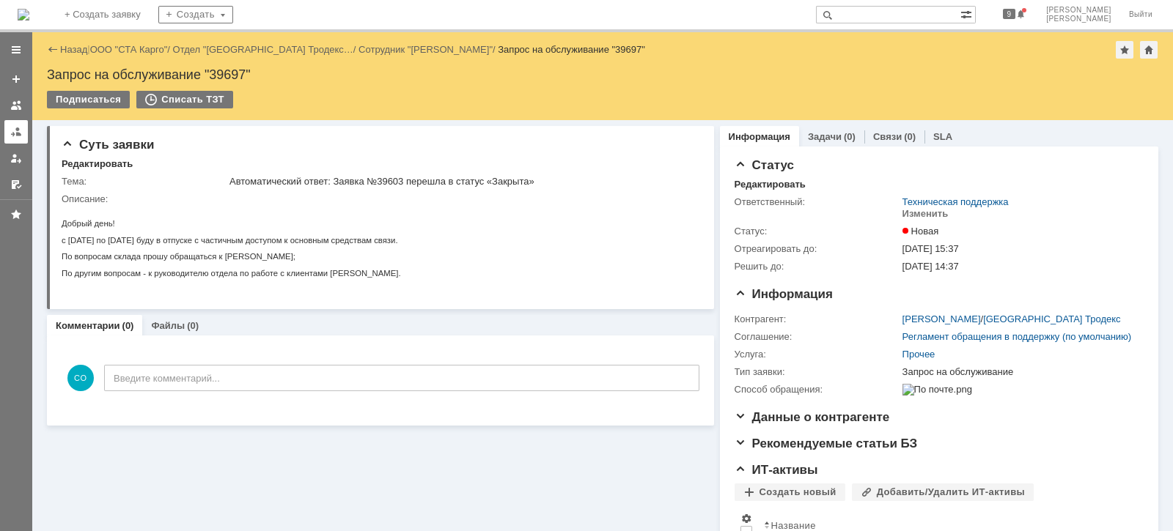
click at [18, 132] on div at bounding box center [16, 132] width 12 height 12
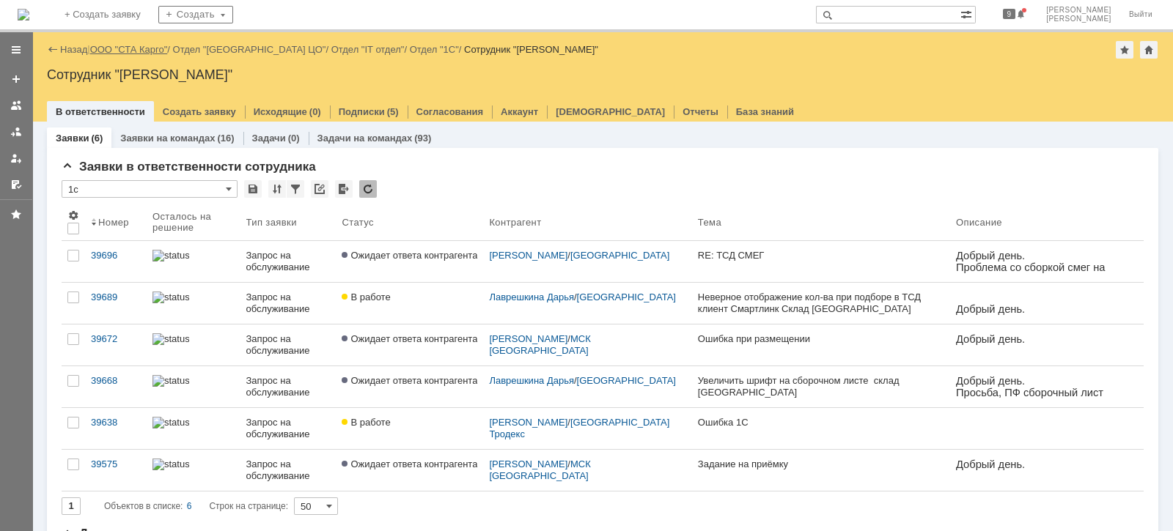
click at [130, 54] on link "ООО "СТА Карго"" at bounding box center [129, 49] width 78 height 11
